Goal: Task Accomplishment & Management: Use online tool/utility

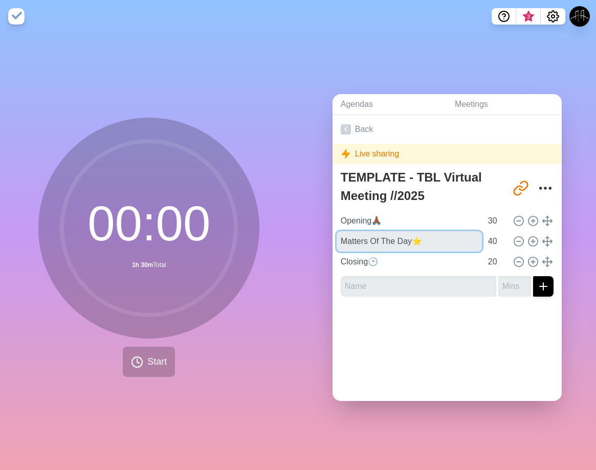
drag, startPoint x: 409, startPoint y: 238, endPoint x: 152, endPoint y: 239, distance: 256.8
click at [152, 239] on div "00 : 00 1h 30m Total Start Agendas Meetings Back Live sharing TEMPLATE - TBL Vi…" at bounding box center [298, 251] width 596 height 437
click at [337, 235] on input "Middle⭐" at bounding box center [409, 241] width 145 height 20
type input "Middle⭐"
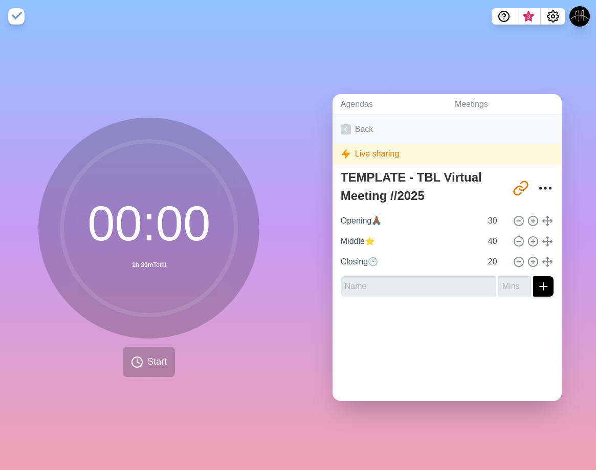
click at [341, 126] on icon at bounding box center [346, 129] width 10 height 10
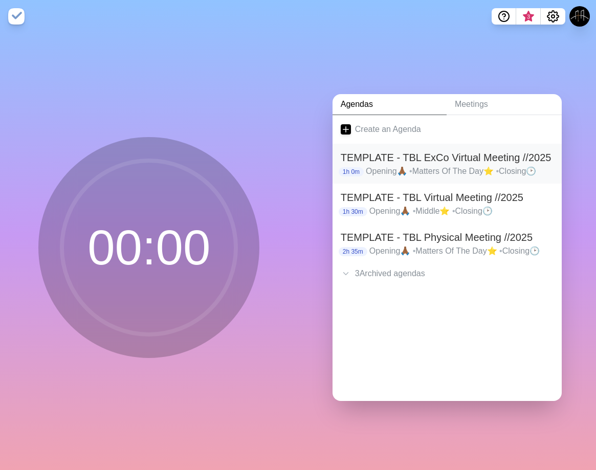
click at [475, 165] on p "Opening🙏🏾 • Matters Of The Day⭐ • Closing🕑" at bounding box center [460, 171] width 188 height 12
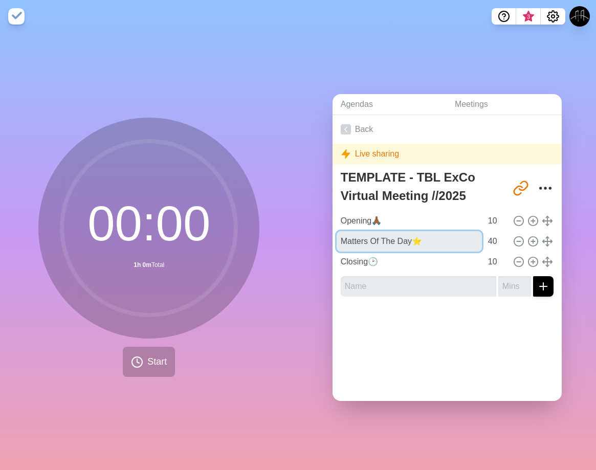
drag, startPoint x: 407, startPoint y: 238, endPoint x: 231, endPoint y: 239, distance: 176.5
click at [231, 239] on div "00 : 00 1h 0m Total Start Agendas Meetings Back Live sharing TEMPLATE - TBL ExC…" at bounding box center [298, 251] width 596 height 437
paste input "iddle"
type input "Middle⭐"
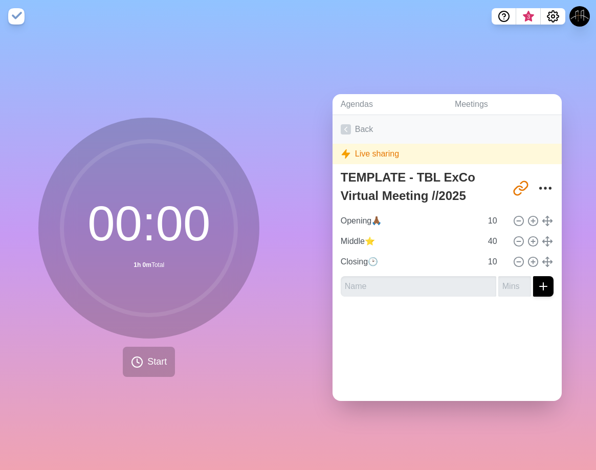
click at [335, 124] on link "Back" at bounding box center [446, 129] width 229 height 29
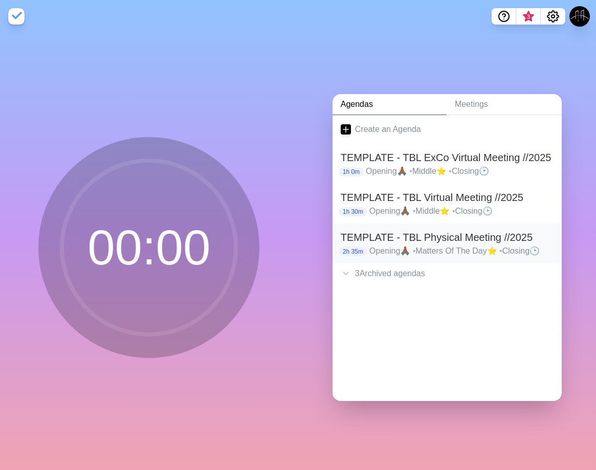
click at [443, 232] on h2 "TEMPLATE - TBL Physical Meeting //2025" at bounding box center [447, 237] width 213 height 15
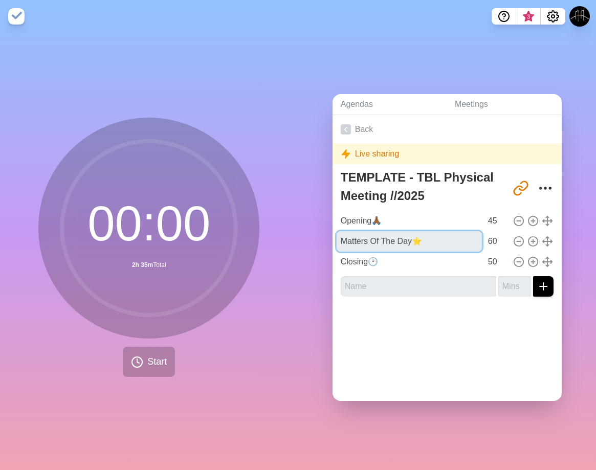
drag, startPoint x: 411, startPoint y: 236, endPoint x: 179, endPoint y: 235, distance: 231.7
click at [177, 238] on div "00 : 00 2h 35m Total Start Agendas Meetings Back Live sharing TEMPLATE - TBL Ph…" at bounding box center [298, 251] width 596 height 437
paste input "iddle"
type input "Middle⭐"
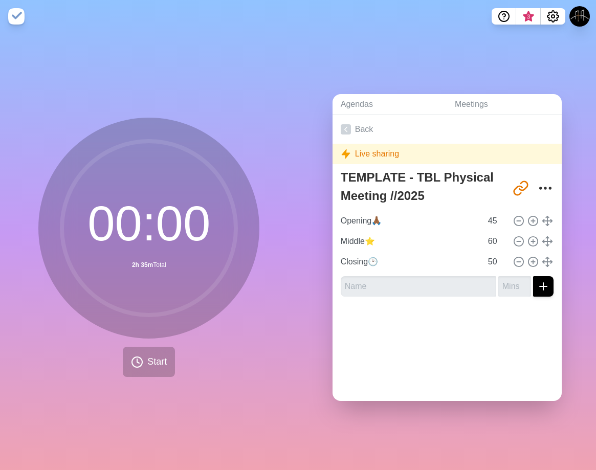
click at [369, 158] on div "Live sharing" at bounding box center [446, 154] width 229 height 20
click at [352, 124] on link "Back" at bounding box center [446, 129] width 229 height 29
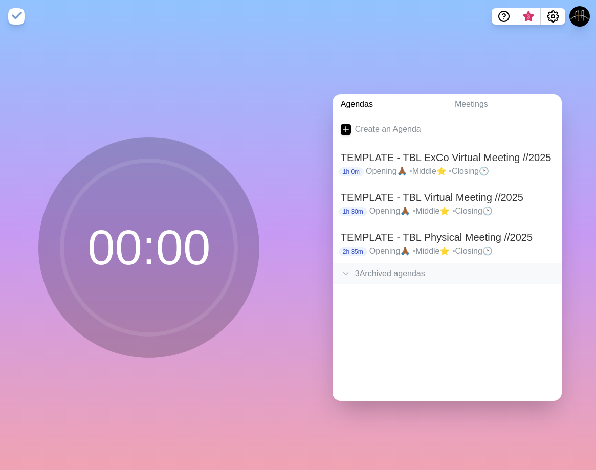
click at [370, 277] on div "3 Archived agenda s" at bounding box center [446, 273] width 229 height 20
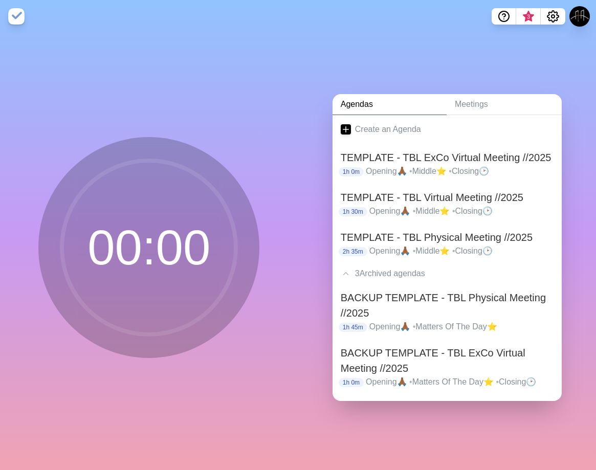
click at [397, 296] on h2 "BACKUP TEMPLATE - TBL Physical Meeting //2025" at bounding box center [447, 305] width 213 height 31
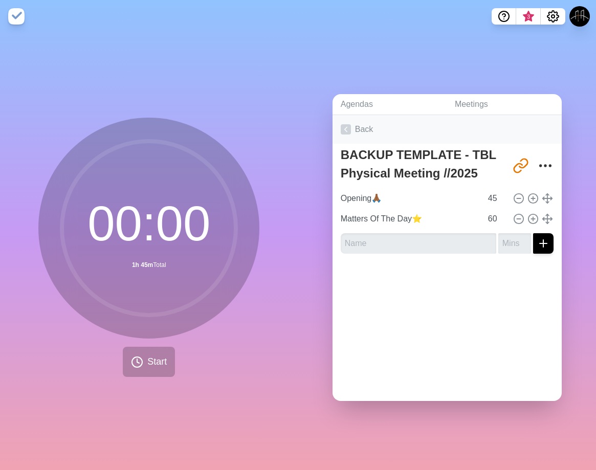
click at [350, 125] on link "Back" at bounding box center [446, 129] width 229 height 29
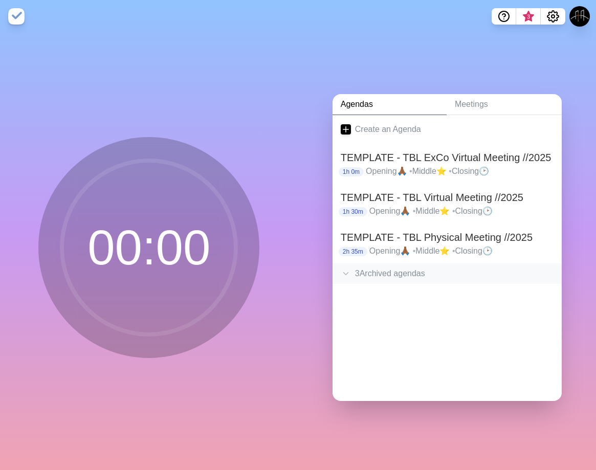
click at [420, 268] on div "3 Archived agenda s" at bounding box center [446, 273] width 229 height 20
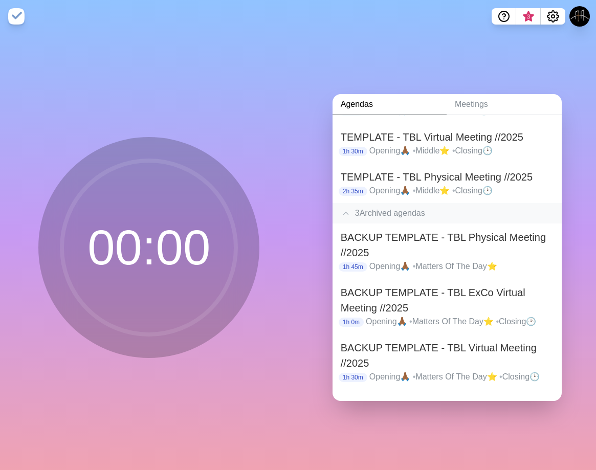
scroll to position [61, 0]
click at [446, 298] on h2 "BACKUP TEMPLATE - TBL ExCo Virtual Meeting //2025" at bounding box center [447, 299] width 213 height 31
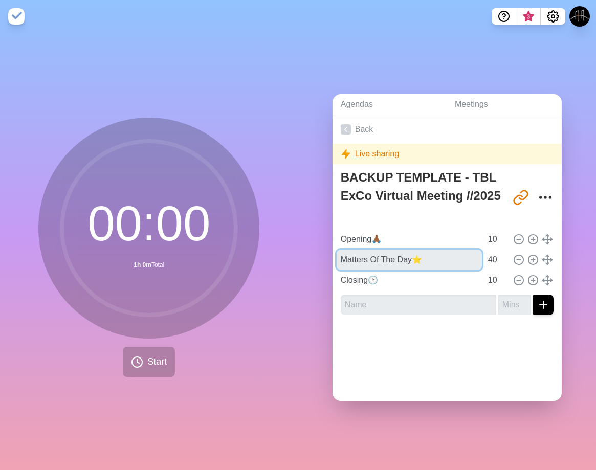
drag, startPoint x: 339, startPoint y: 252, endPoint x: 152, endPoint y: 244, distance: 186.9
click at [151, 244] on div "00 : 00 1h 0m Total Start Agendas Meetings Back Live sharing BACKUP TEMPLATE - …" at bounding box center [298, 251] width 596 height 437
paste input "iddle"
type input "Middle⭐"
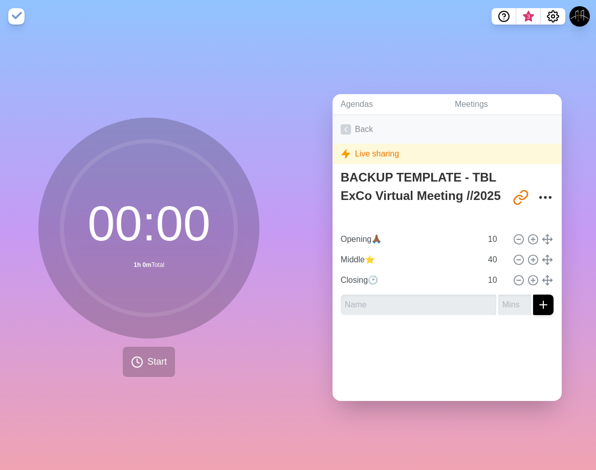
click at [343, 116] on link "Back" at bounding box center [446, 129] width 229 height 29
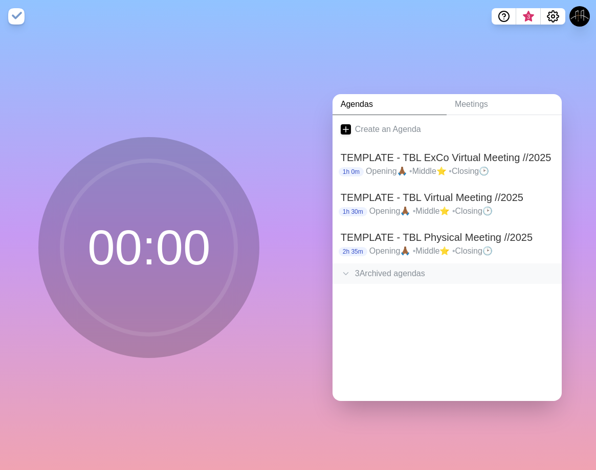
click at [430, 267] on div "3 Archived agenda s" at bounding box center [446, 273] width 229 height 20
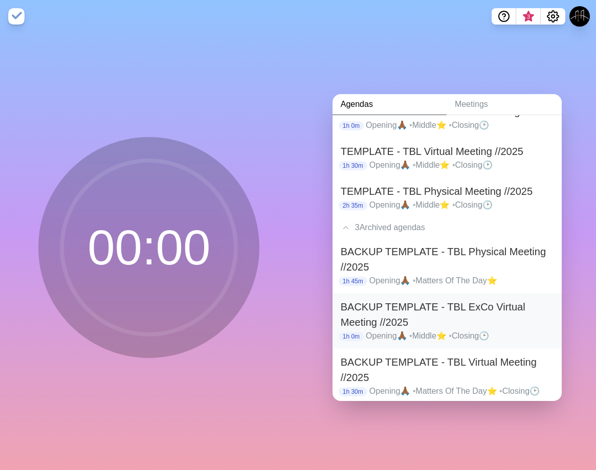
scroll to position [61, 0]
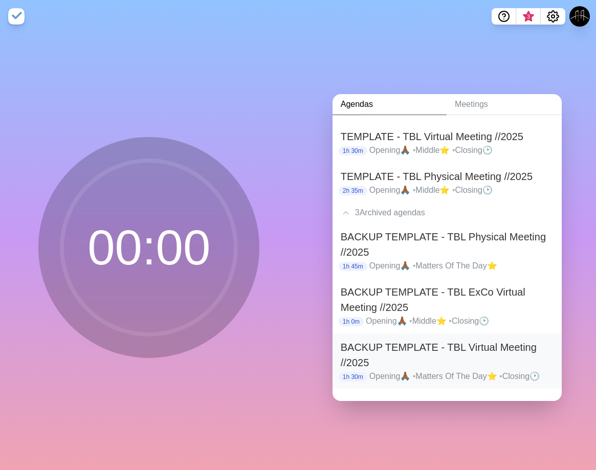
click at [478, 359] on h2 "BACKUP TEMPLATE - TBL Virtual Meeting //2025" at bounding box center [447, 355] width 213 height 31
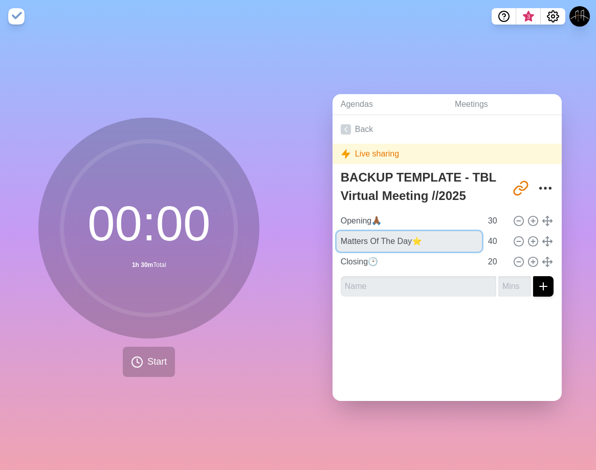
drag, startPoint x: 409, startPoint y: 239, endPoint x: 150, endPoint y: 239, distance: 258.8
click at [150, 239] on div "00 : 00 1h 30m Total Start Agendas Meetings Back Live sharing BACKUP TEMPLATE -…" at bounding box center [298, 251] width 596 height 437
paste input "iddle"
type input "Middle⭐"
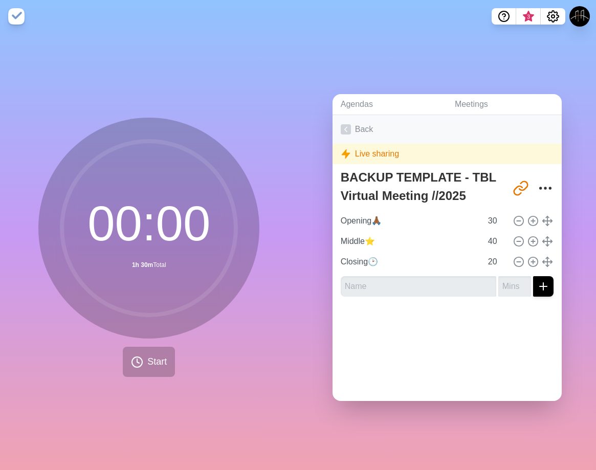
click at [341, 124] on icon at bounding box center [346, 129] width 10 height 10
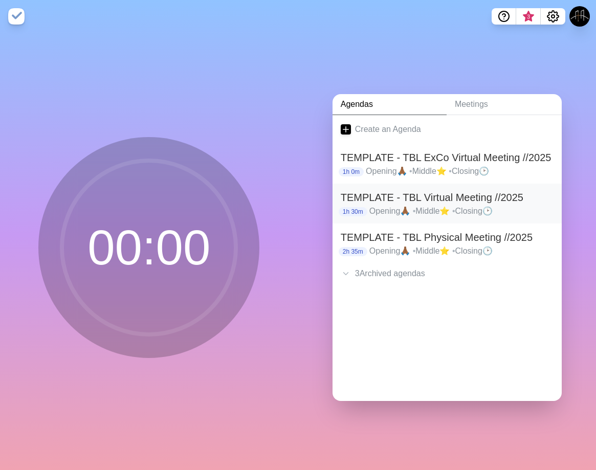
click at [448, 197] on h2 "TEMPLATE - TBL Virtual Meeting //2025" at bounding box center [447, 197] width 213 height 15
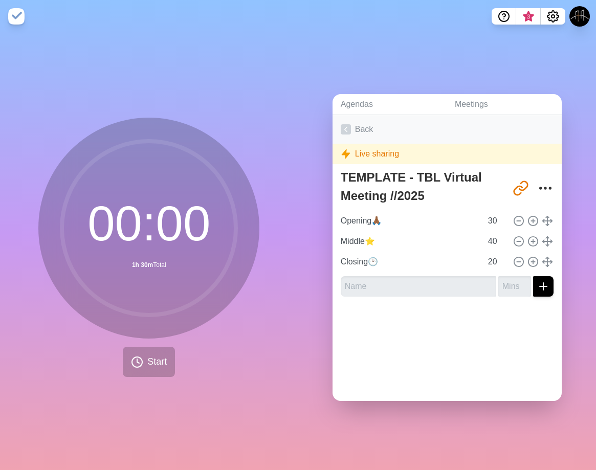
click at [341, 129] on icon at bounding box center [346, 129] width 10 height 10
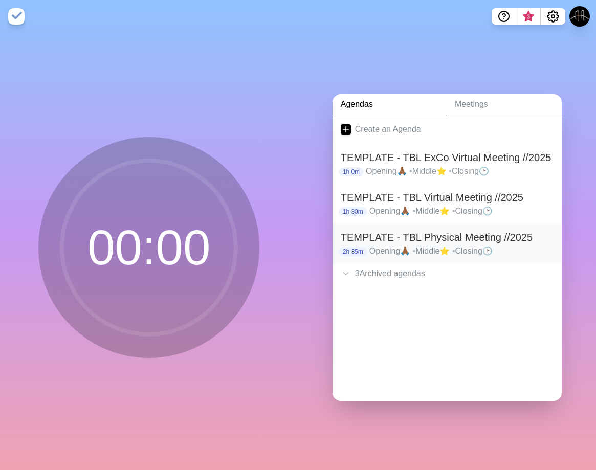
click at [451, 238] on h2 "TEMPLATE - TBL Physical Meeting //2025" at bounding box center [447, 237] width 213 height 15
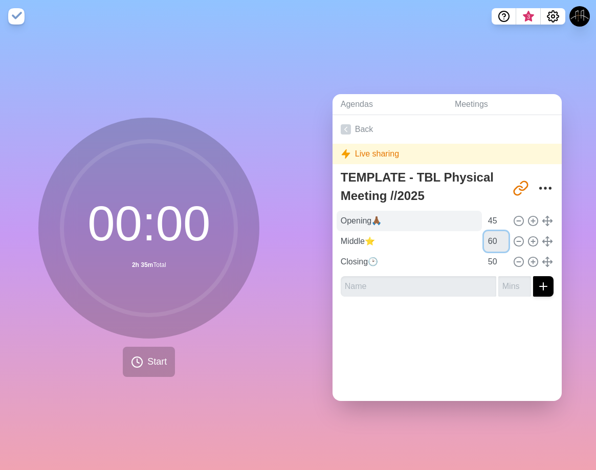
drag, startPoint x: 484, startPoint y: 238, endPoint x: 344, endPoint y: 221, distance: 141.7
click at [375, 234] on div "Middle⭐ 60" at bounding box center [447, 241] width 221 height 20
type input "1"
type input "75"
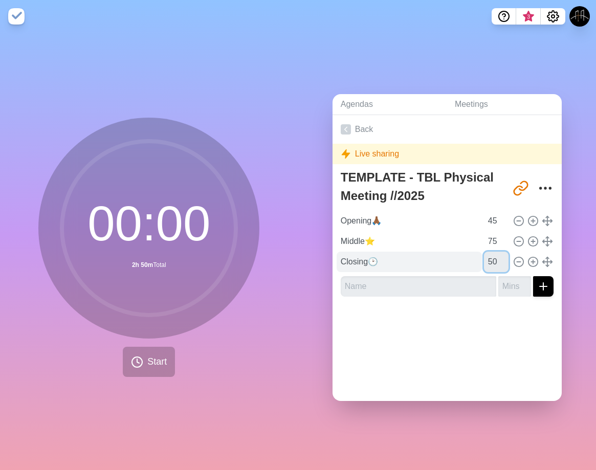
drag, startPoint x: 487, startPoint y: 259, endPoint x: 461, endPoint y: 259, distance: 26.1
click at [461, 259] on div "Closing🕑 50" at bounding box center [447, 262] width 221 height 20
type input "30"
click at [447, 339] on div at bounding box center [446, 325] width 229 height 41
click at [345, 128] on icon at bounding box center [346, 129] width 10 height 10
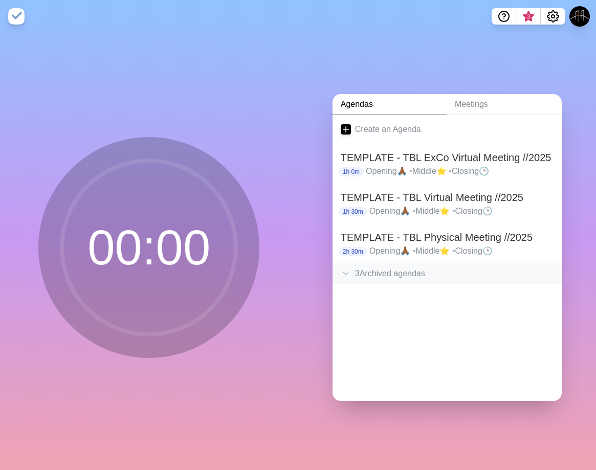
click at [407, 274] on div "3 Archived agenda s" at bounding box center [446, 273] width 229 height 20
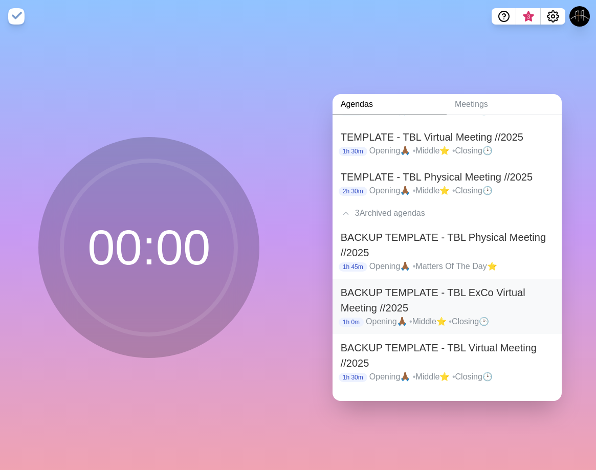
scroll to position [61, 0]
click at [429, 264] on p "Opening🙏🏾 • Matters Of The Day⭐" at bounding box center [461, 266] width 184 height 12
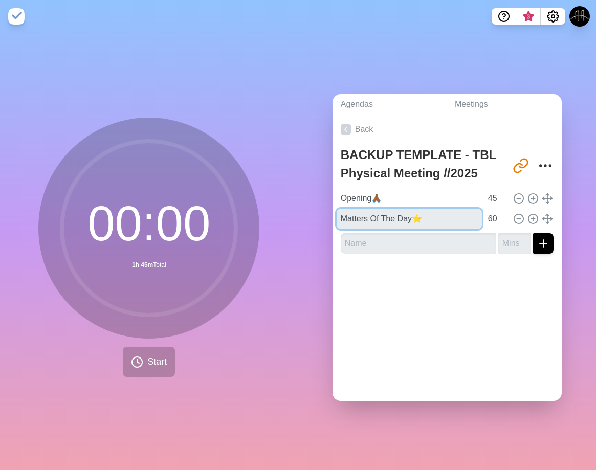
drag, startPoint x: 408, startPoint y: 210, endPoint x: 210, endPoint y: 218, distance: 198.1
click at [212, 219] on div "00 : 00 1h 45m Total Start Agendas Meetings Back BACKUP TEMPLATE - TBL Physical…" at bounding box center [298, 251] width 596 height 437
paste input "iddle"
type input "Middle⭐"
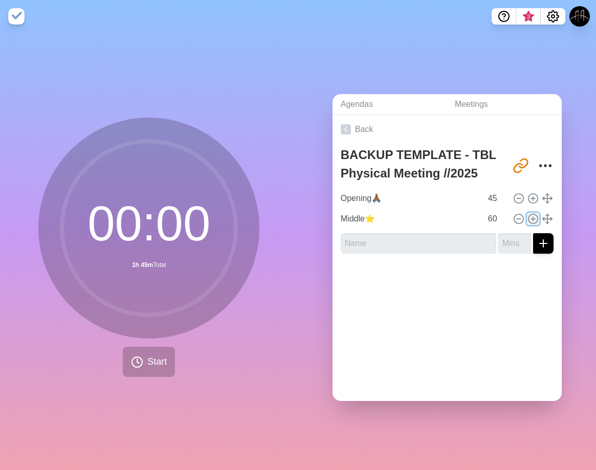
click at [528, 219] on circle at bounding box center [532, 218] width 9 height 9
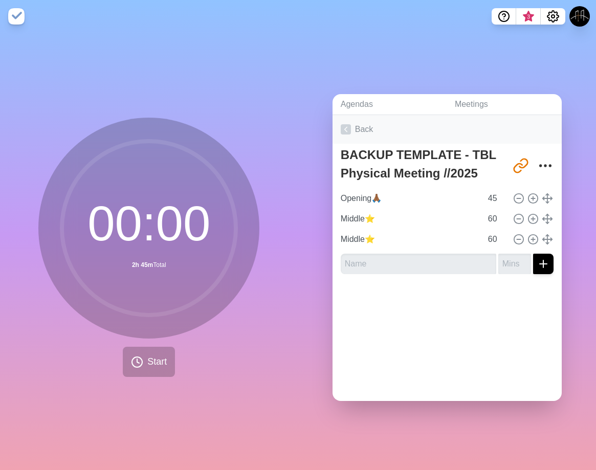
click at [346, 127] on icon at bounding box center [346, 129] width 10 height 10
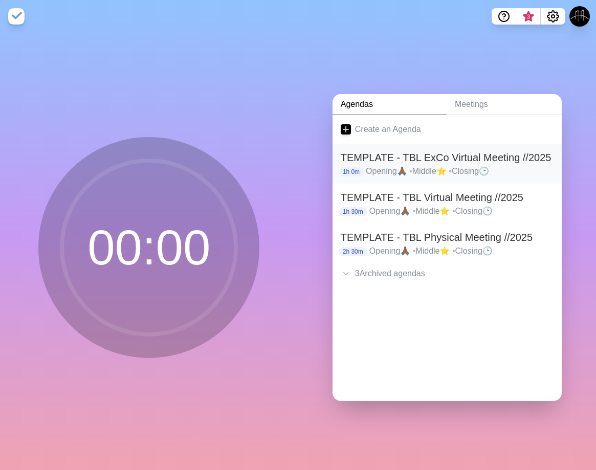
click at [377, 165] on p "Opening🙏🏾 • Middle⭐ • Closing🕑" at bounding box center [460, 171] width 188 height 12
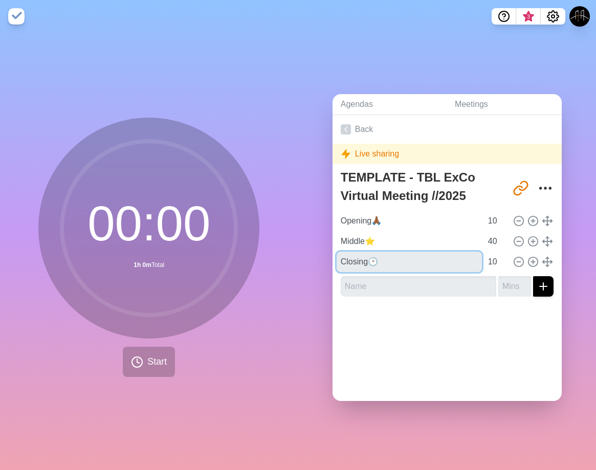
drag, startPoint x: 403, startPoint y: 251, endPoint x: 197, endPoint y: 213, distance: 208.6
click at [161, 235] on div "00 : 00 1h 0m Total Start Agendas Meetings Back Live sharing TEMPLATE - TBL ExC…" at bounding box center [298, 251] width 596 height 437
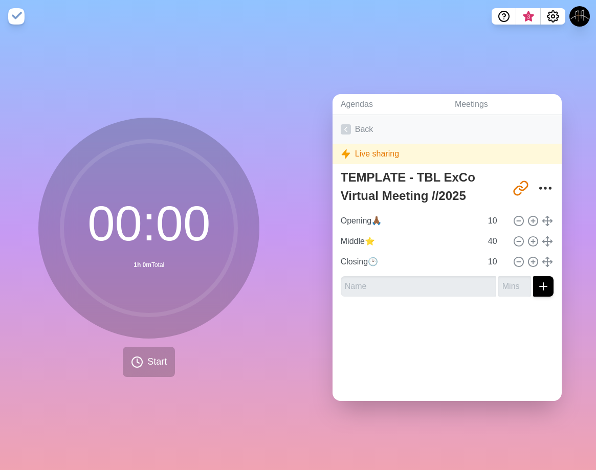
click at [345, 124] on icon at bounding box center [346, 129] width 10 height 10
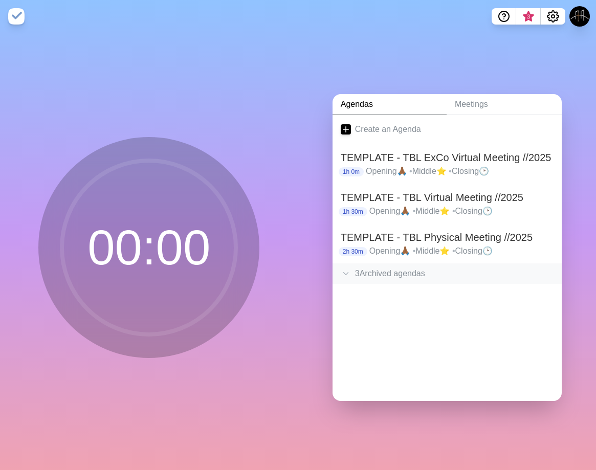
click at [424, 277] on div "3 Archived agenda s" at bounding box center [446, 273] width 229 height 20
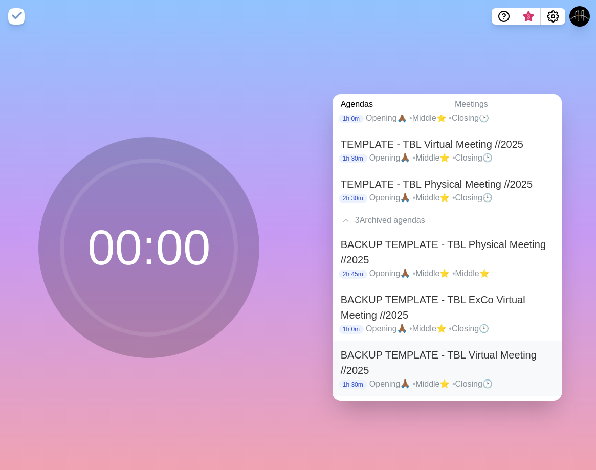
scroll to position [61, 0]
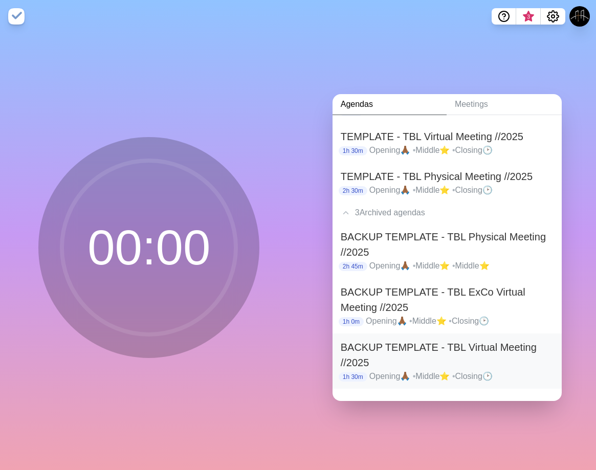
click at [442, 352] on h2 "BACKUP TEMPLATE - TBL Virtual Meeting //2025" at bounding box center [447, 355] width 213 height 31
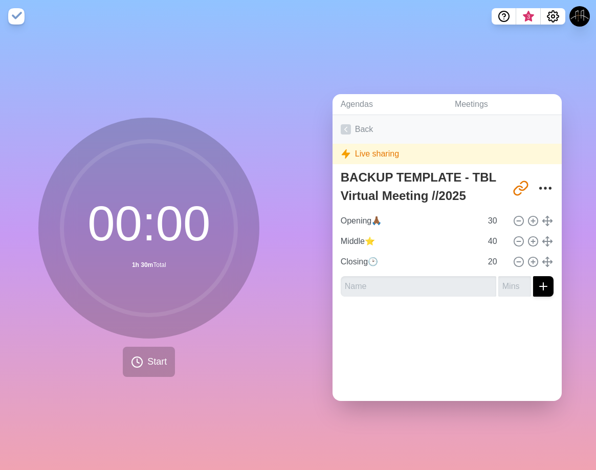
click at [346, 125] on icon at bounding box center [346, 129] width 10 height 10
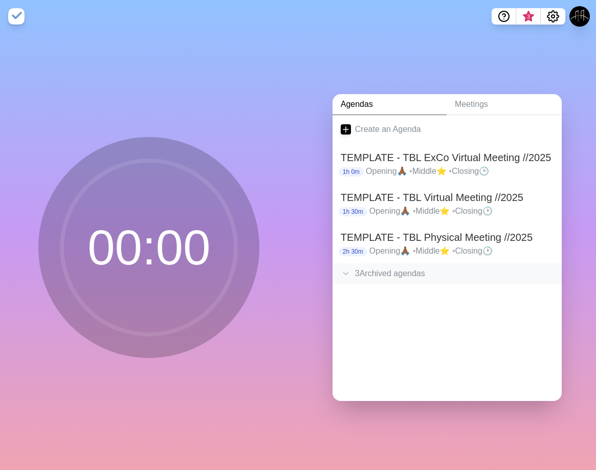
click at [417, 277] on div "3 Archived agenda s" at bounding box center [446, 273] width 229 height 20
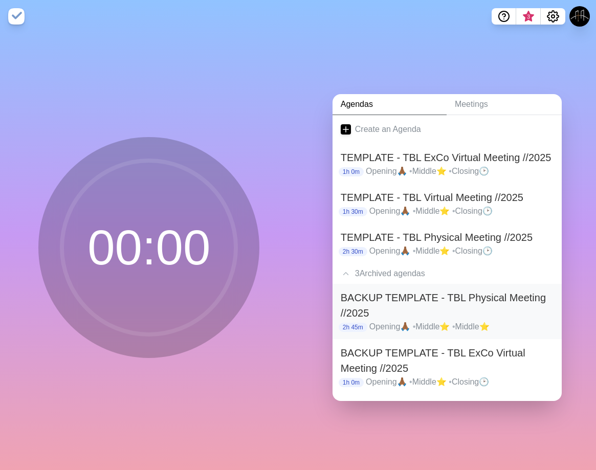
click at [443, 303] on h2 "BACKUP TEMPLATE - TBL Physical Meeting //2025" at bounding box center [447, 305] width 213 height 31
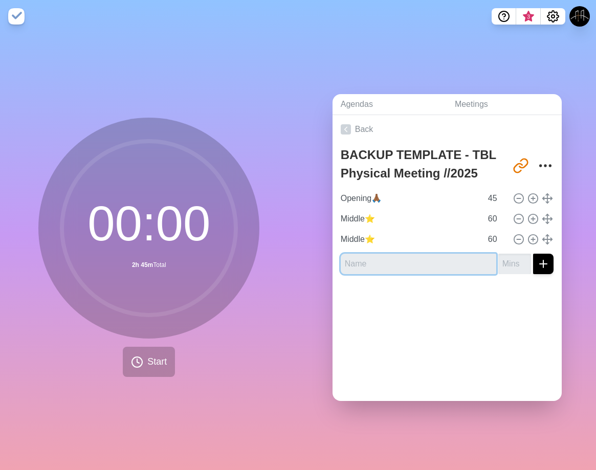
click at [440, 265] on input "text" at bounding box center [418, 264] width 155 height 20
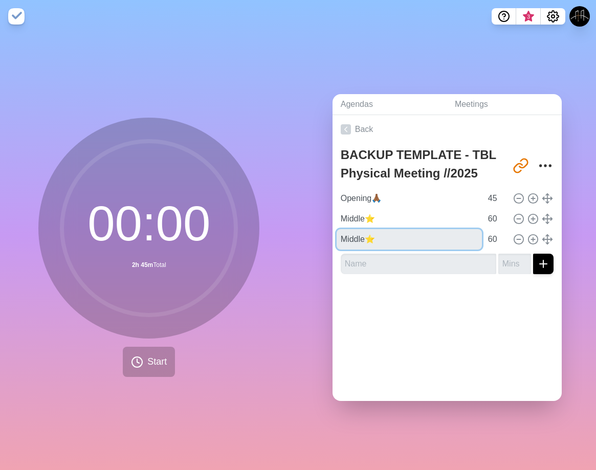
drag, startPoint x: 383, startPoint y: 229, endPoint x: 138, endPoint y: 227, distance: 245.5
click at [138, 227] on div "00 : 00 2h 45m Total Start Agendas Meetings Back BACKUP TEMPLATE - TBL Physical…" at bounding box center [298, 251] width 596 height 437
paste input "Closing🕑"
type input "Closing🕑"
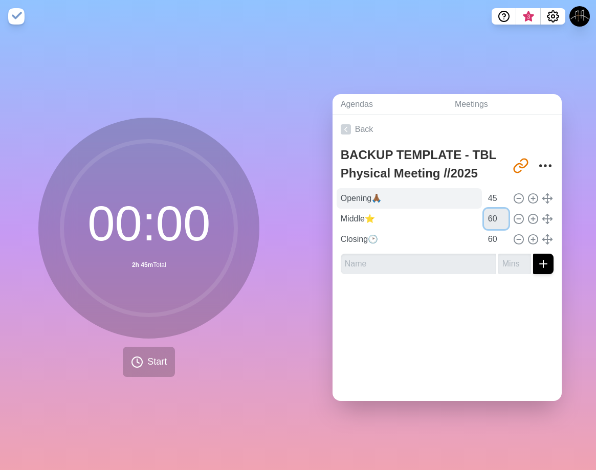
drag, startPoint x: 484, startPoint y: 214, endPoint x: 334, endPoint y: 203, distance: 150.8
click at [341, 209] on div "Middle⭐ 60" at bounding box center [447, 219] width 221 height 20
type input "75"
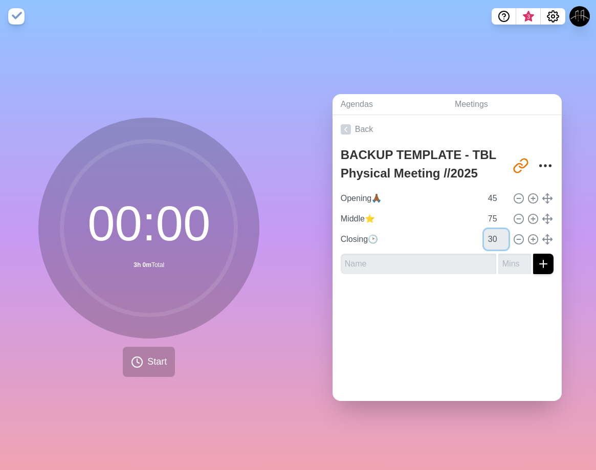
type input "30"
click at [336, 363] on div "Back BACKUP TEMPLATE - TBL Physical Meeting //2025 [URL][DOMAIN_NAME] Opening🙏🏾…" at bounding box center [446, 258] width 229 height 286
click at [335, 121] on link "Back" at bounding box center [446, 129] width 229 height 29
